Goal: Register for event/course

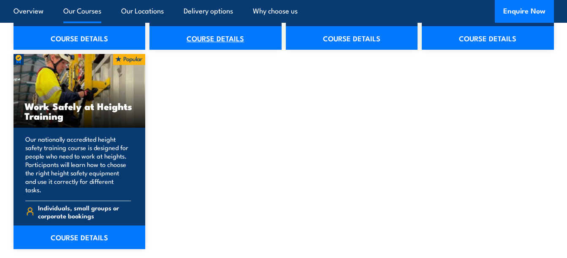
scroll to position [1071, 0]
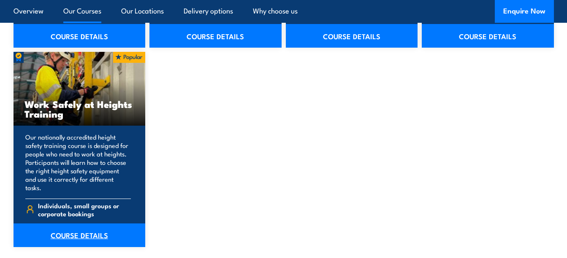
click at [85, 232] on link "COURSE DETAILS" at bounding box center [80, 236] width 132 height 24
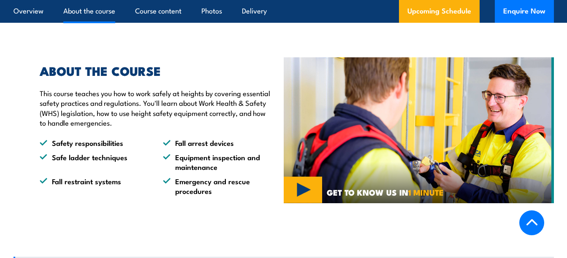
scroll to position [425, 0]
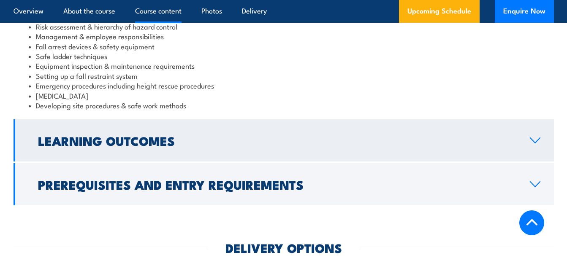
click at [473, 142] on h2 "Learning Outcomes" at bounding box center [277, 140] width 478 height 11
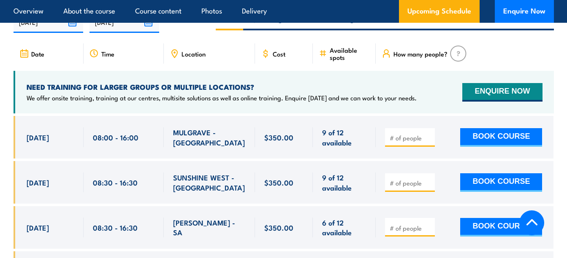
scroll to position [1252, 0]
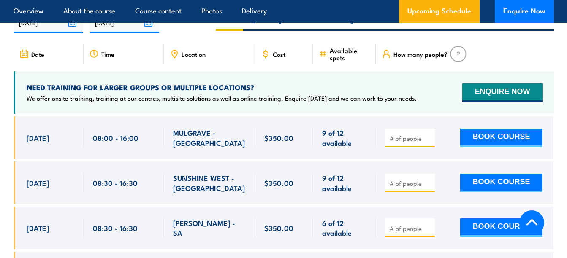
click at [414, 134] on input "number" at bounding box center [411, 138] width 42 height 8
type input "2"
click at [413, 116] on div "2 BOOK COURSE" at bounding box center [465, 137] width 178 height 43
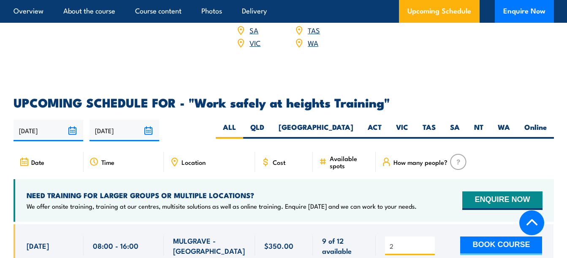
scroll to position [1145, 0]
